Goal: Information Seeking & Learning: Learn about a topic

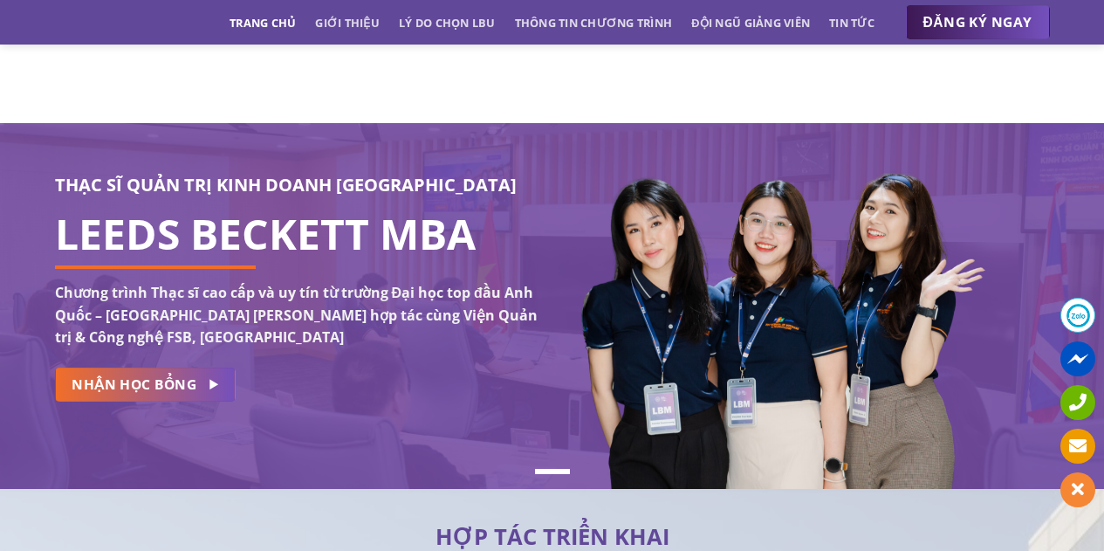
scroll to position [10207, 0]
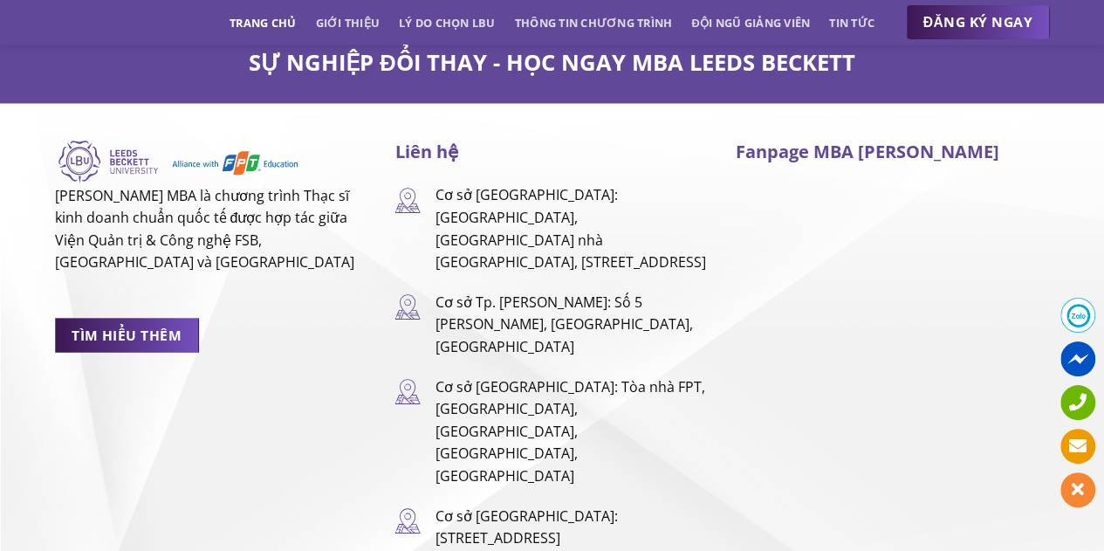
scroll to position [11415, 0]
click at [92, 325] on span "TÌM HIỂU THÊM" at bounding box center [127, 336] width 110 height 22
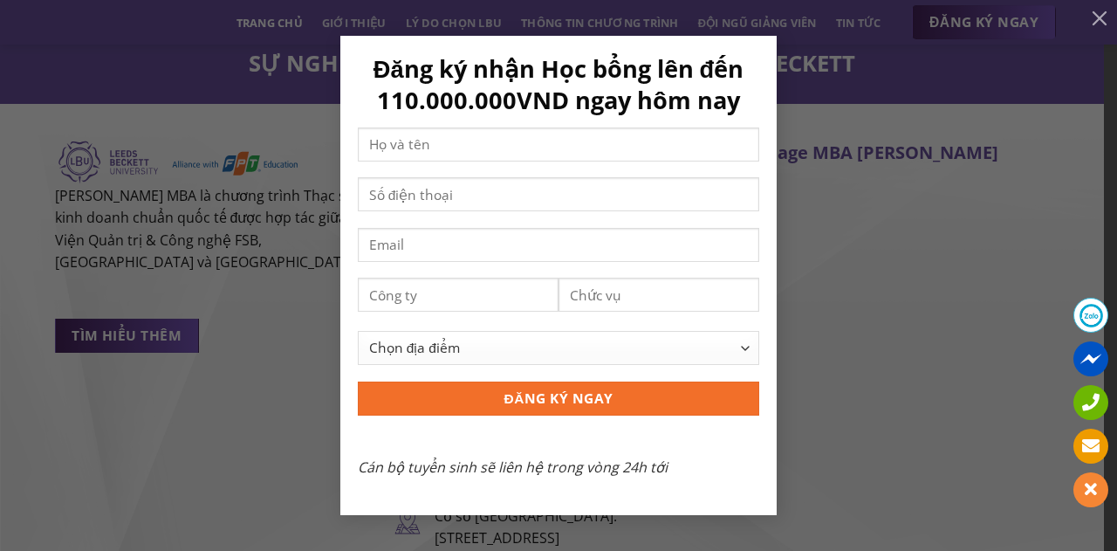
click at [181, 362] on div "Đăng ký nhận Học bổng lên đến 110.000.000VND ngay hôm nay Chọn địa điểm [GEOGRA…" at bounding box center [558, 275] width 1064 height 478
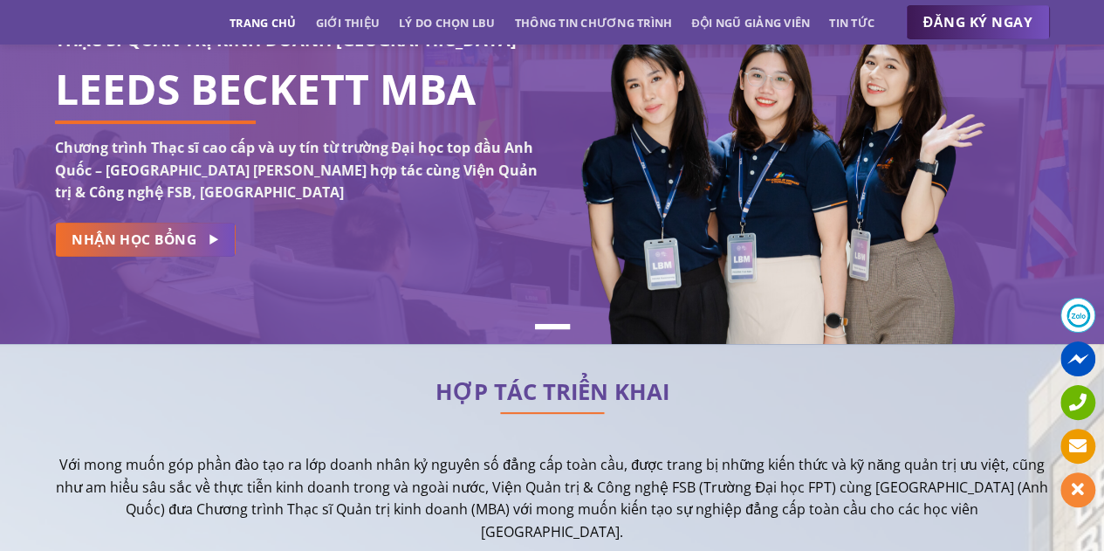
scroll to position [0, 0]
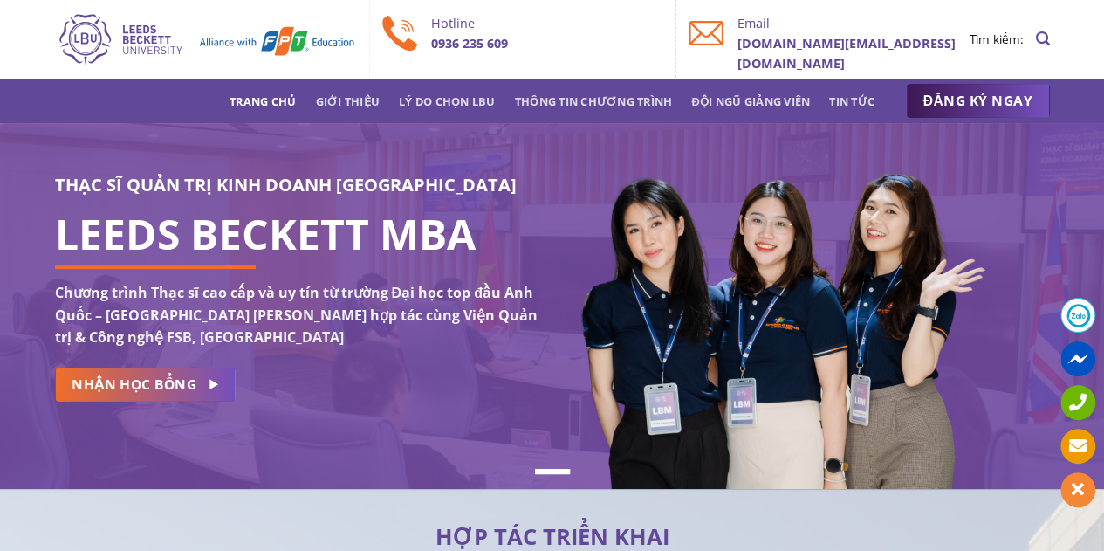
click at [245, 99] on link "Trang chủ" at bounding box center [262, 100] width 66 height 31
